Goal: Task Accomplishment & Management: Complete application form

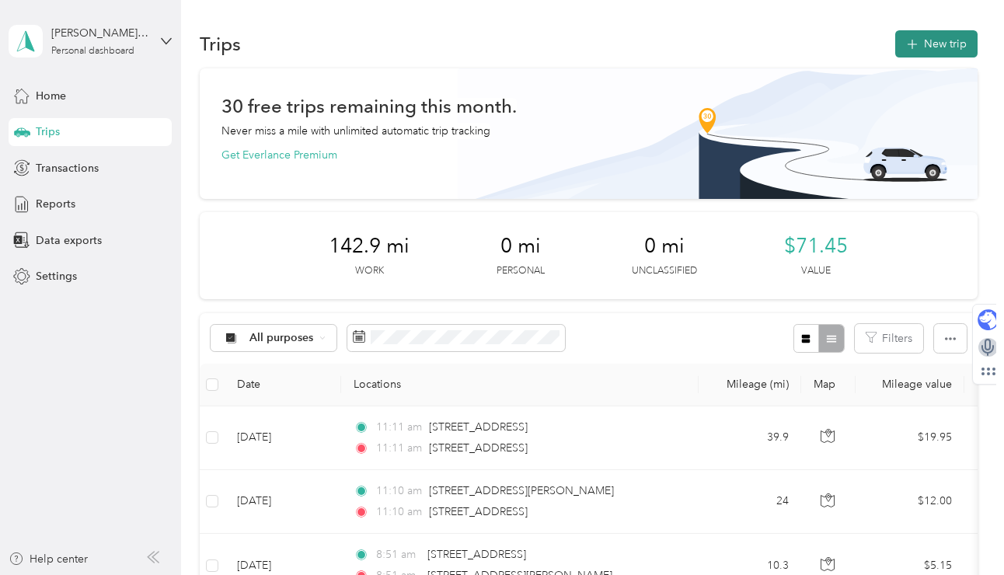
click at [950, 46] on button "New trip" at bounding box center [936, 43] width 82 height 27
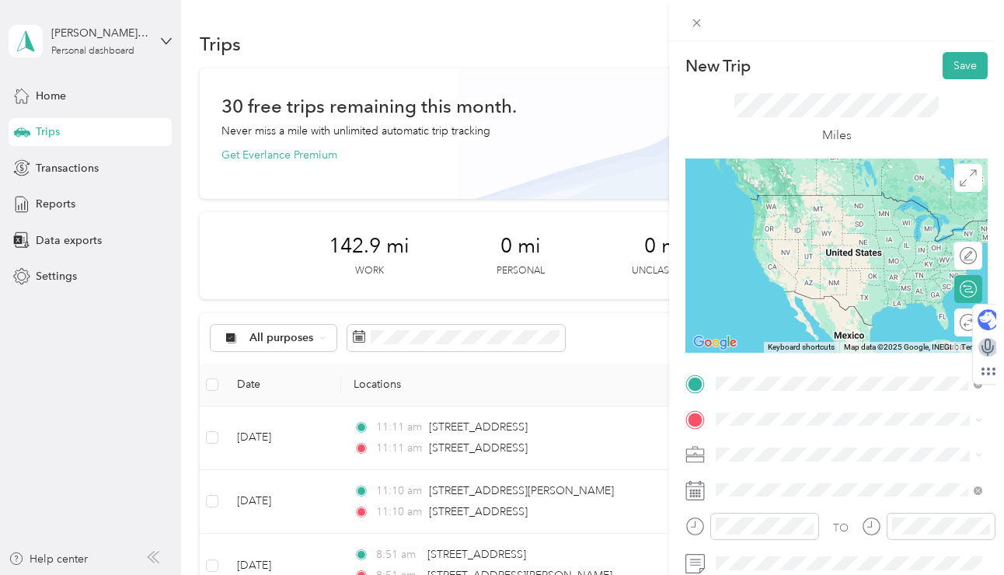
click at [845, 202] on span "[STREET_ADDRESS][US_STATE]" at bounding box center [822, 195] width 155 height 14
click at [854, 440] on span "[STREET_ADDRESS][US_STATE]" at bounding box center [822, 439] width 155 height 14
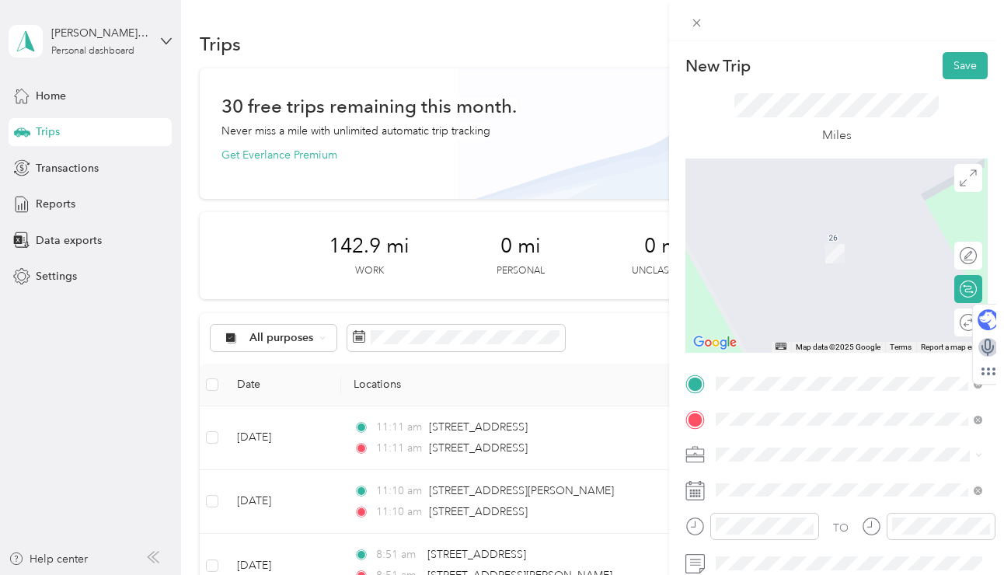
click at [854, 301] on span "[STREET_ADDRESS][PERSON_NAME][US_STATE]" at bounding box center [861, 296] width 232 height 27
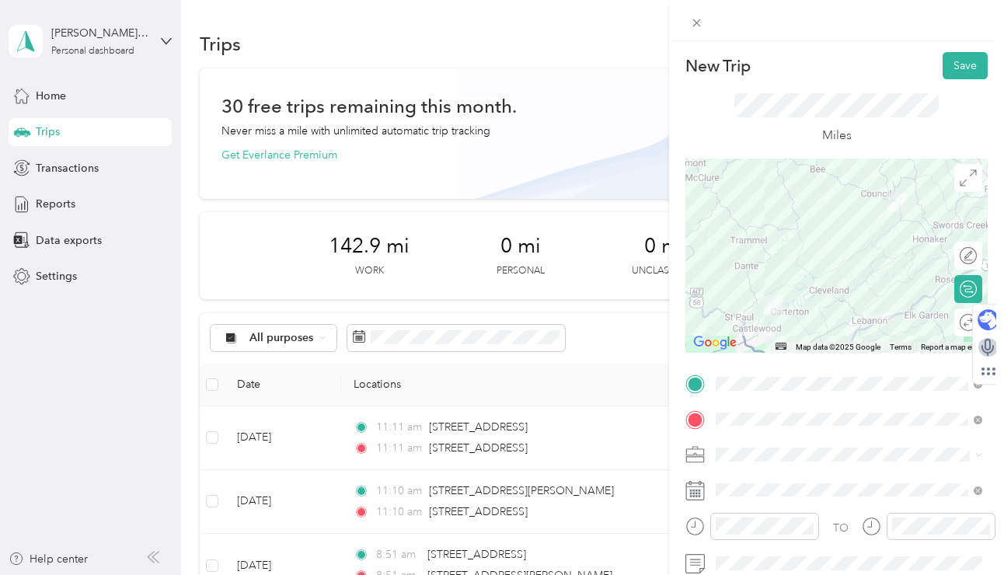
click at [873, 324] on div at bounding box center [836, 256] width 302 height 194
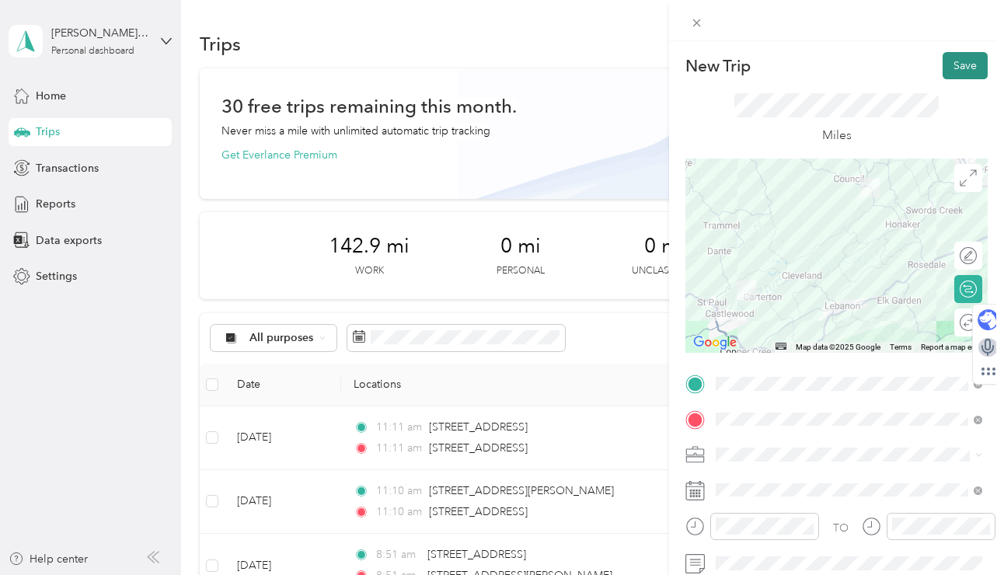
click at [967, 68] on button "Save" at bounding box center [965, 65] width 45 height 27
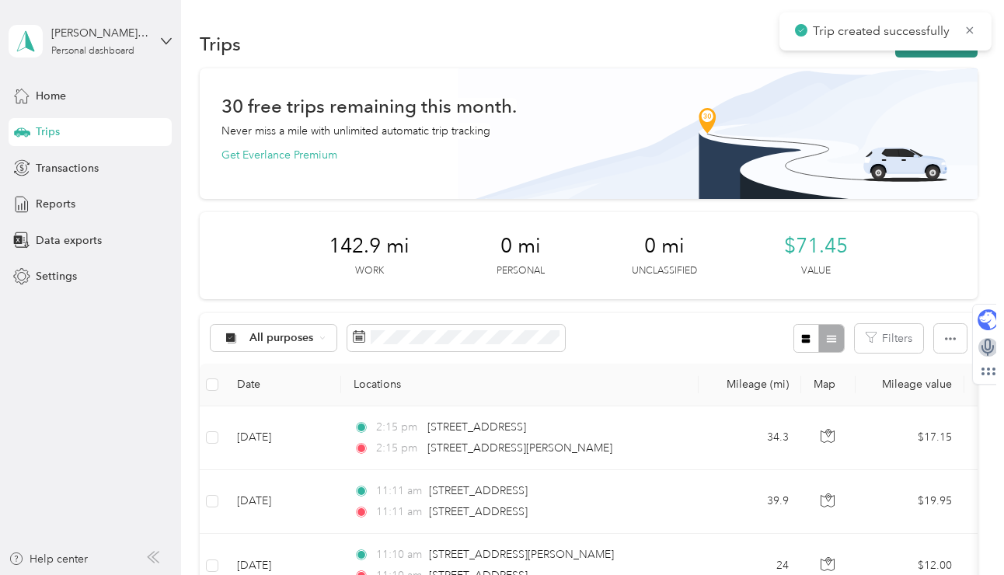
click at [938, 54] on button "New trip" at bounding box center [936, 43] width 82 height 27
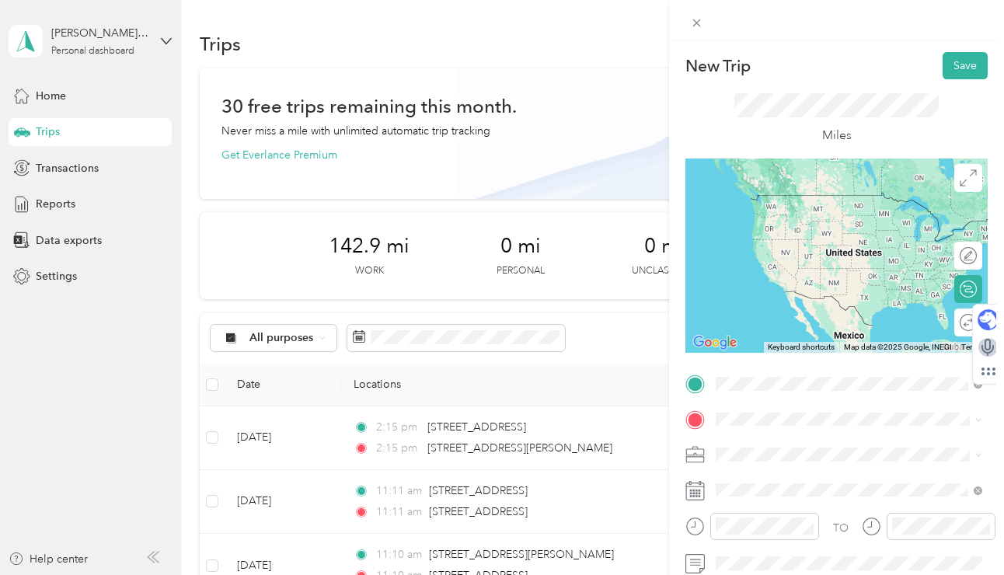
click at [845, 445] on span "[STREET_ADDRESS][PERSON_NAME][US_STATE]" at bounding box center [861, 446] width 232 height 27
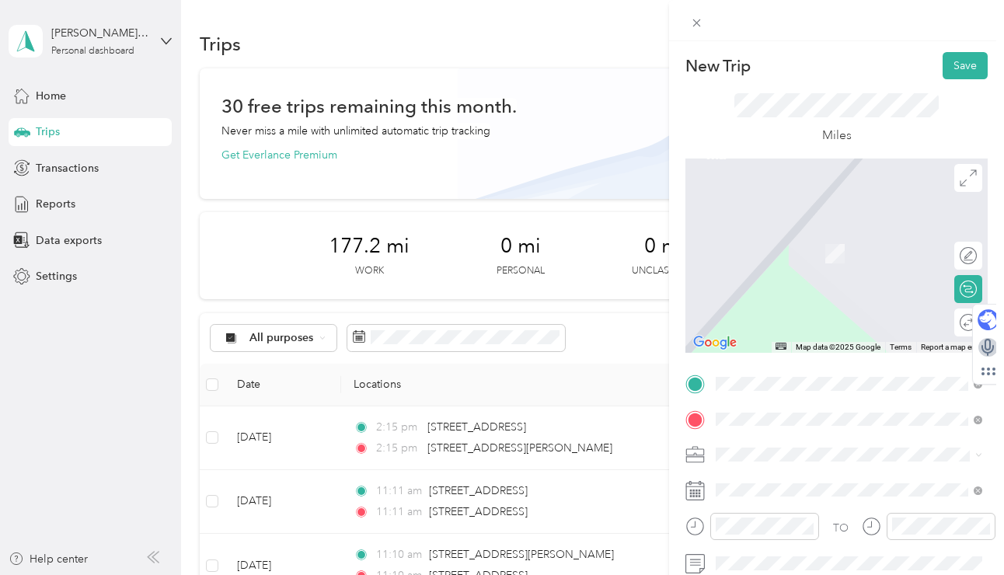
click at [878, 259] on span "[STREET_ADDRESS][PERSON_NAME][PERSON_NAME][US_STATE]" at bounding box center [861, 252] width 232 height 27
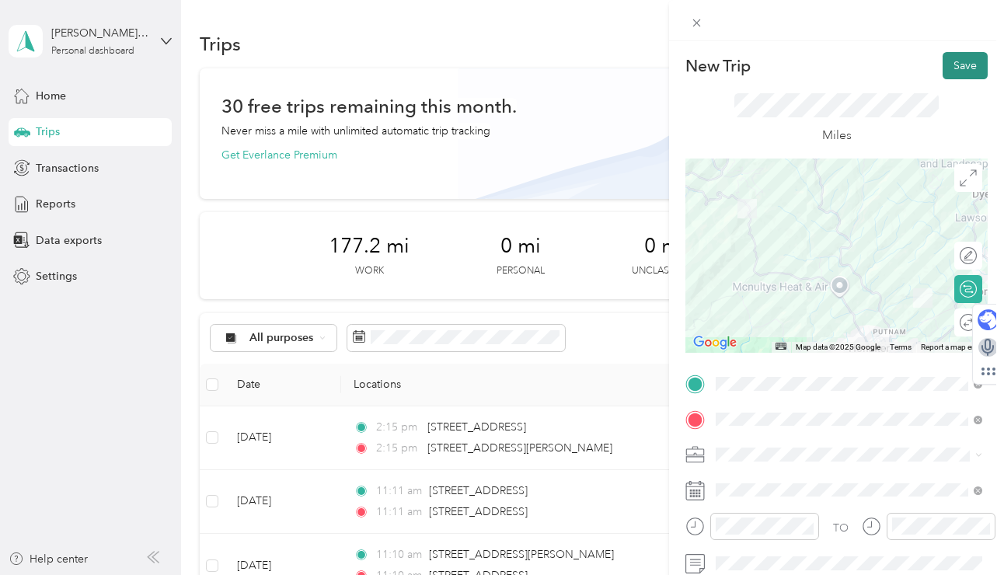
click at [967, 69] on button "Save" at bounding box center [965, 65] width 45 height 27
